Goal: Information Seeking & Learning: Learn about a topic

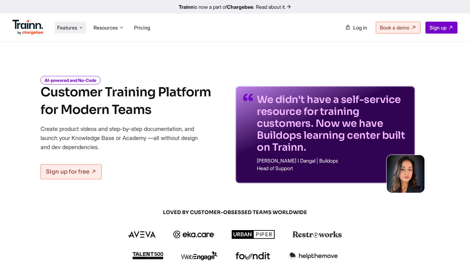
click at [75, 32] on li "Features Product Videos Create product & how-to videos in multiple languages. G…" at bounding box center [70, 28] width 31 height 12
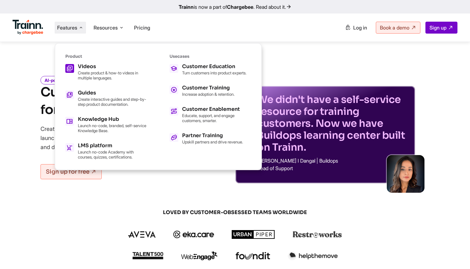
click at [93, 68] on h5 "Videos" at bounding box center [112, 66] width 69 height 5
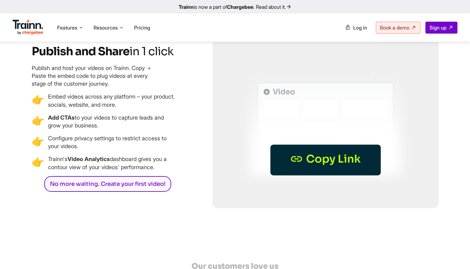
scroll to position [1765, 0]
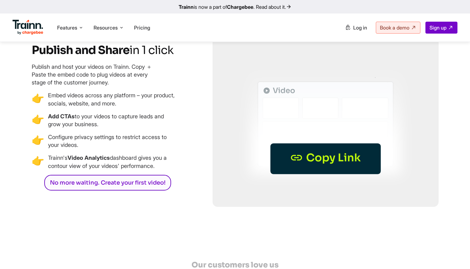
click at [68, 57] on h3 "Publish and Share in 1 click" at bounding box center [104, 50] width 145 height 14
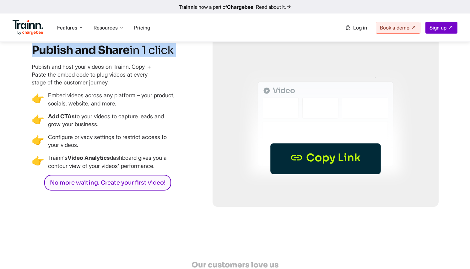
click at [68, 57] on h3 "Publish and Share in 1 click" at bounding box center [104, 50] width 145 height 14
click at [36, 57] on h3 "Publish and Share in 1 click" at bounding box center [104, 50] width 145 height 14
drag, startPoint x: 30, startPoint y: 78, endPoint x: 134, endPoint y: 78, distance: 103.7
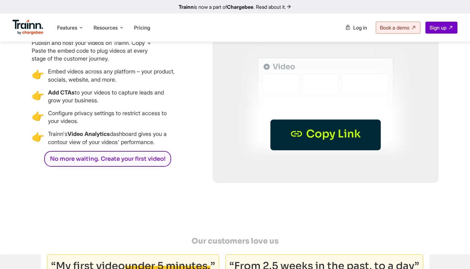
scroll to position [1783, 0]
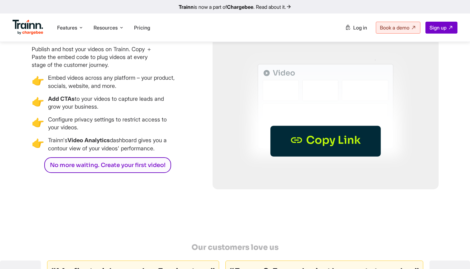
click at [131, 40] on h3 "Publish and Share in 1 click" at bounding box center [104, 32] width 145 height 14
drag, startPoint x: 131, startPoint y: 60, endPoint x: 37, endPoint y: 60, distance: 94.2
click at [36, 40] on h3 "Publish and Share in 1 click" at bounding box center [104, 32] width 145 height 14
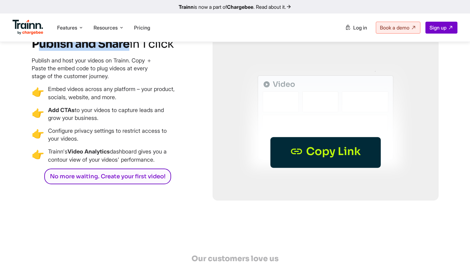
scroll to position [1768, 0]
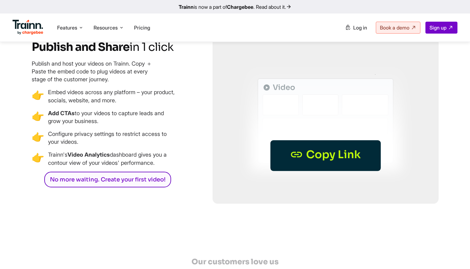
click at [91, 146] on p "Configure privacy settings to restrict access to your videos." at bounding box center [112, 138] width 129 height 16
click at [95, 158] on b "Video Analytics" at bounding box center [89, 154] width 42 height 7
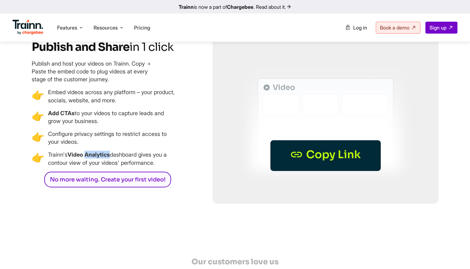
click at [95, 158] on b "Video Analytics" at bounding box center [89, 154] width 42 height 7
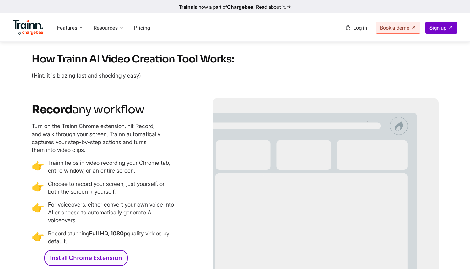
scroll to position [822, 0]
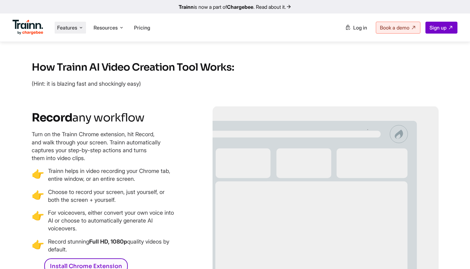
click at [68, 31] on li "Features Product Videos Create product & how-to videos in multiple languages. G…" at bounding box center [70, 28] width 31 height 12
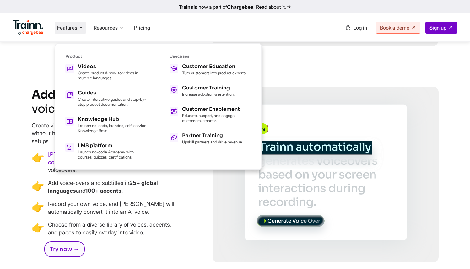
scroll to position [1305, 0]
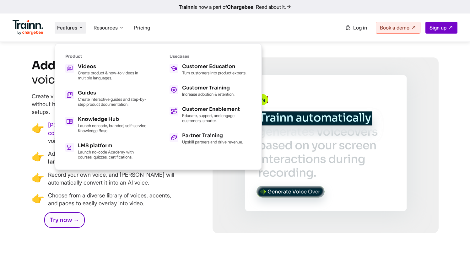
click at [122, 110] on ul "Videos Create product & how-to videos in multiple languages. Guides Create inte…" at bounding box center [106, 111] width 82 height 95
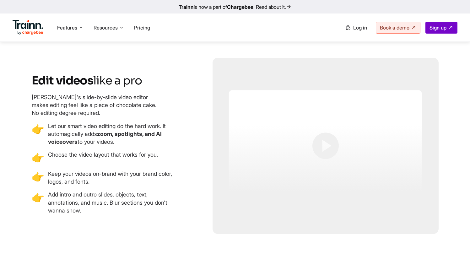
scroll to position [1531, 0]
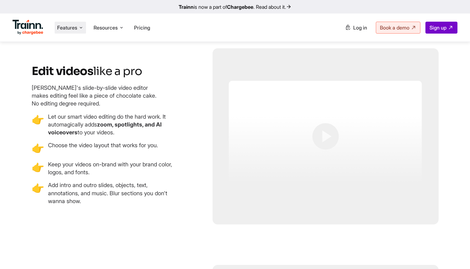
click at [73, 25] on span "Features" at bounding box center [67, 27] width 20 height 7
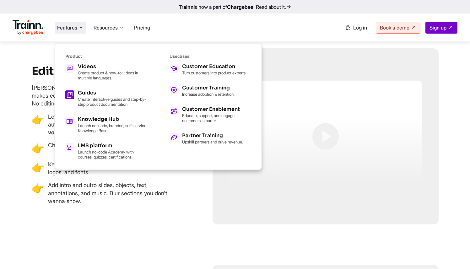
click at [97, 97] on p "Create interactive guides and step-by-step product documentation." at bounding box center [112, 102] width 69 height 10
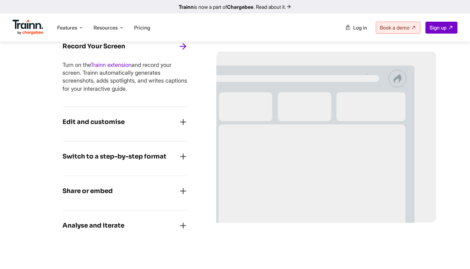
scroll to position [533, 0]
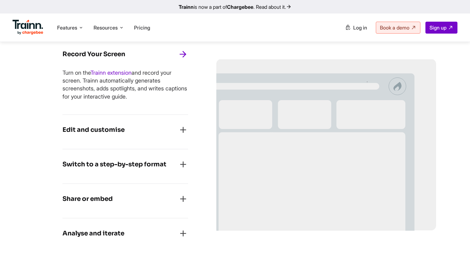
click at [180, 130] on icon "button" at bounding box center [183, 130] width 10 height 10
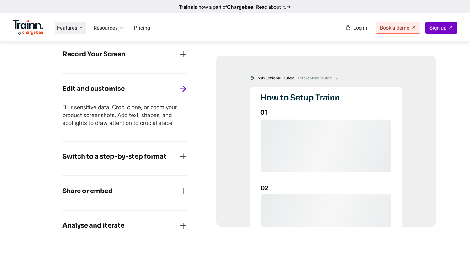
click at [75, 22] on li "Features Product Videos Create product & how-to videos in multiple languages. G…" at bounding box center [70, 28] width 31 height 12
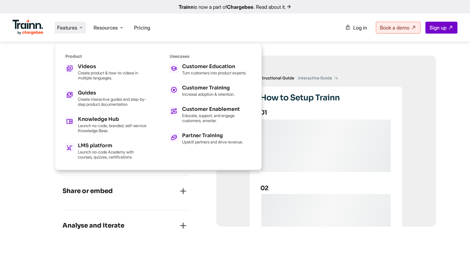
click at [189, 211] on div "Record Your Screen Turn on the Trainn extension and record your screen. Trainn …" at bounding box center [125, 142] width 182 height 262
